Goal: Task Accomplishment & Management: Use online tool/utility

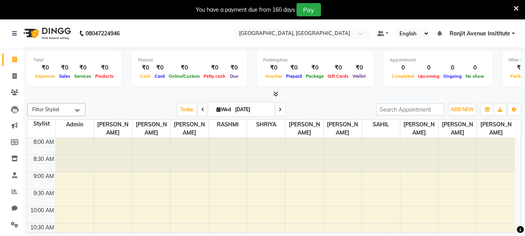
click at [517, 9] on icon at bounding box center [516, 8] width 5 height 7
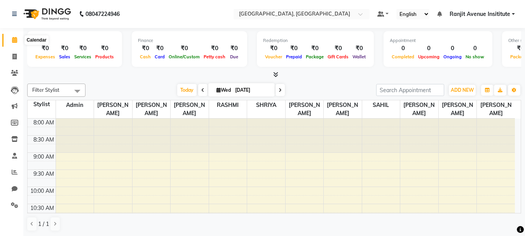
click at [14, 40] on icon at bounding box center [14, 40] width 5 height 6
click at [16, 62] on link "Invoice" at bounding box center [11, 56] width 19 height 13
select select "service"
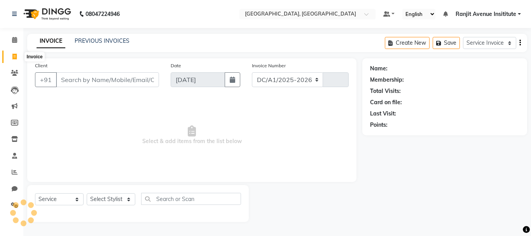
select select "8033"
type input "0395"
click at [92, 37] on div "INVOICE PREVIOUS INVOICES Create New Save Service Invoice Product Invoice" at bounding box center [277, 43] width 500 height 18
click at [96, 47] on div "INVOICE PREVIOUS INVOICES Create New Save Service Invoice Product Invoice" at bounding box center [277, 43] width 500 height 18
click at [96, 46] on div "INVOICE PREVIOUS INVOICES Create New Save Service Invoice Product Invoice" at bounding box center [277, 43] width 500 height 18
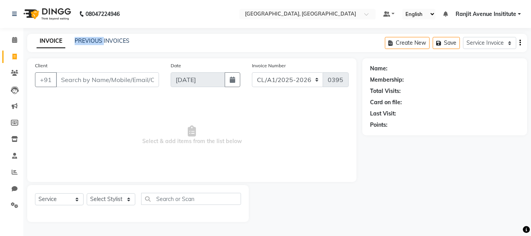
click at [96, 46] on div "INVOICE PREVIOUS INVOICES Create New Save Service Invoice Product Invoice" at bounding box center [277, 43] width 500 height 18
click at [121, 43] on link "PREVIOUS INVOICES" at bounding box center [102, 40] width 55 height 7
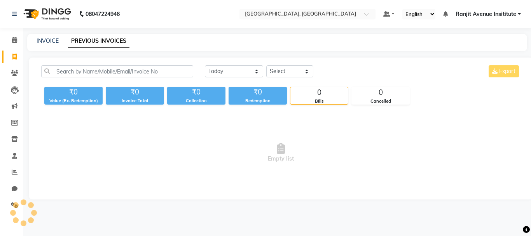
click at [117, 35] on link "PREVIOUS INVOICES" at bounding box center [98, 41] width 61 height 14
click at [15, 62] on link "Invoice" at bounding box center [11, 56] width 19 height 13
select select "service"
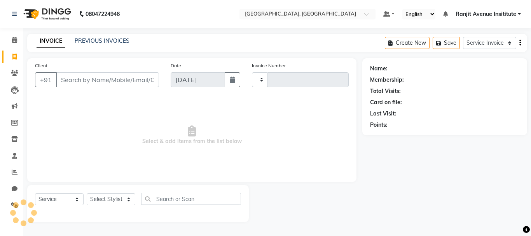
click at [15, 62] on link "Invoice" at bounding box center [11, 56] width 19 height 13
select select "service"
type input "0395"
select select "8033"
click at [10, 60] on span at bounding box center [15, 56] width 14 height 9
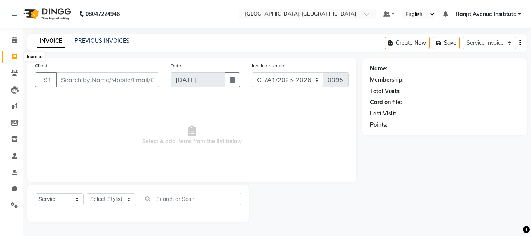
select select "8033"
select select "service"
click at [20, 38] on span at bounding box center [15, 40] width 14 height 9
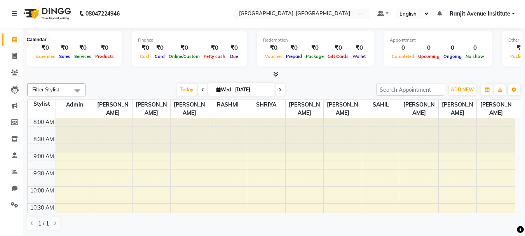
click at [15, 39] on icon at bounding box center [14, 40] width 5 height 6
drag, startPoint x: 471, startPoint y: 47, endPoint x: 478, endPoint y: 49, distance: 7.2
drag, startPoint x: 478, startPoint y: 49, endPoint x: 481, endPoint y: 46, distance: 4.1
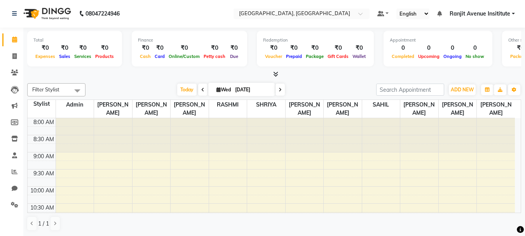
drag, startPoint x: 481, startPoint y: 46, endPoint x: 497, endPoint y: 70, distance: 28.9
click at [497, 70] on div "Total ₹0 Expenses ₹0 Sales ₹0 Services ₹0 Products Finance ₹0 Cash ₹0 Card ₹0 O…" at bounding box center [274, 53] width 494 height 51
